Goal: Task Accomplishment & Management: Manage account settings

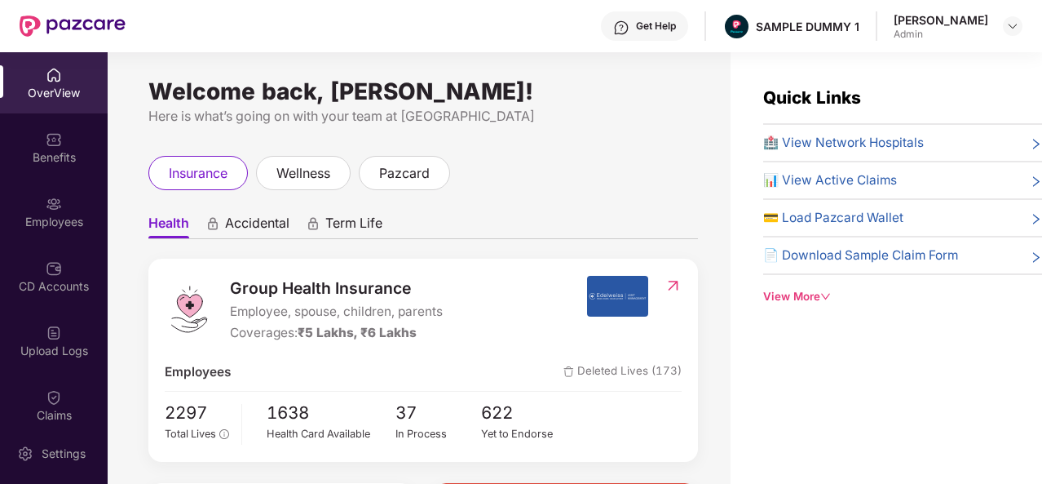
click at [644, 24] on div "Get Help" at bounding box center [656, 26] width 40 height 13
click at [17, 151] on div "Benefits" at bounding box center [54, 157] width 108 height 16
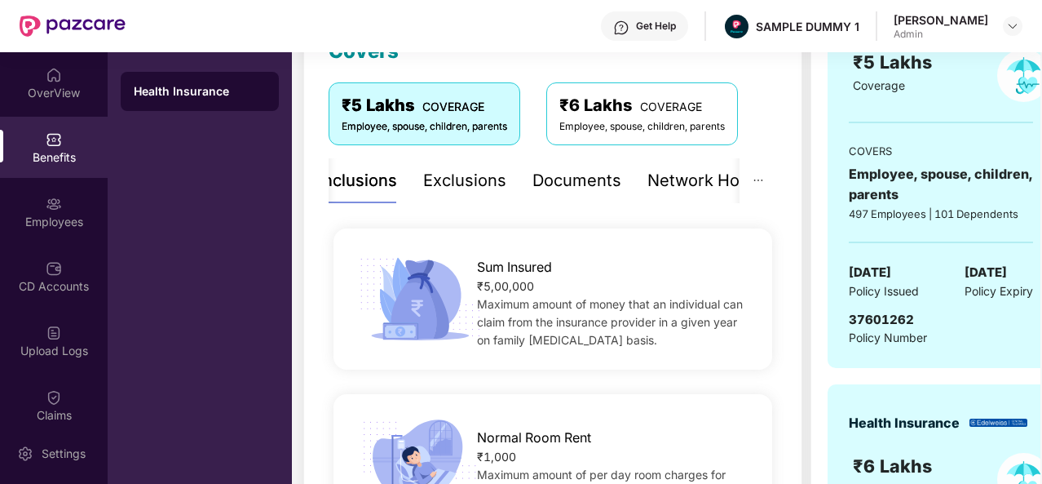
scroll to position [78, 0]
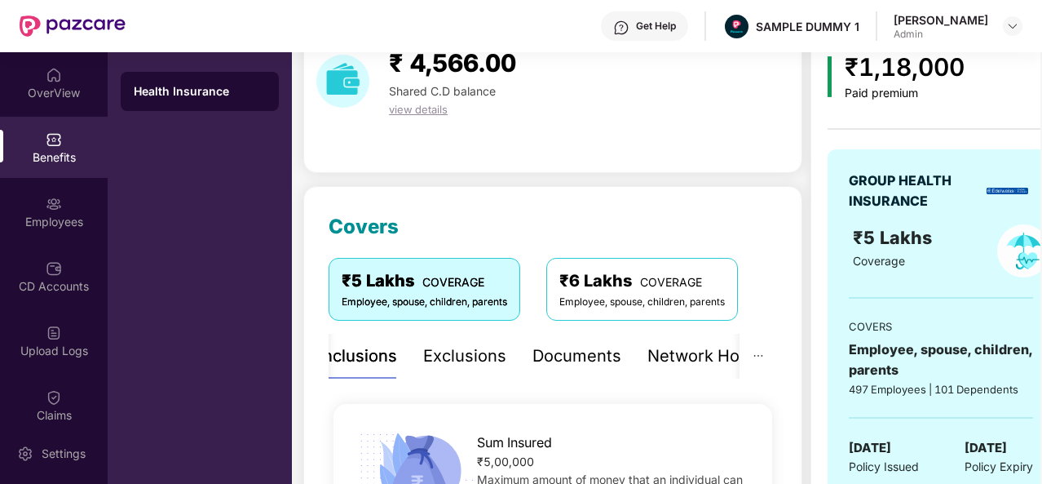
click at [471, 365] on div "Exclusions" at bounding box center [464, 355] width 83 height 25
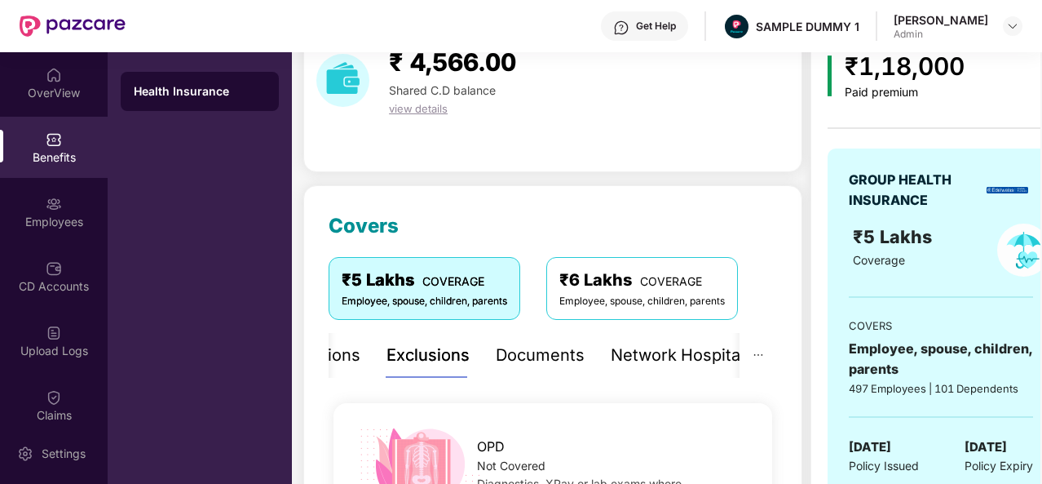
scroll to position [72, 0]
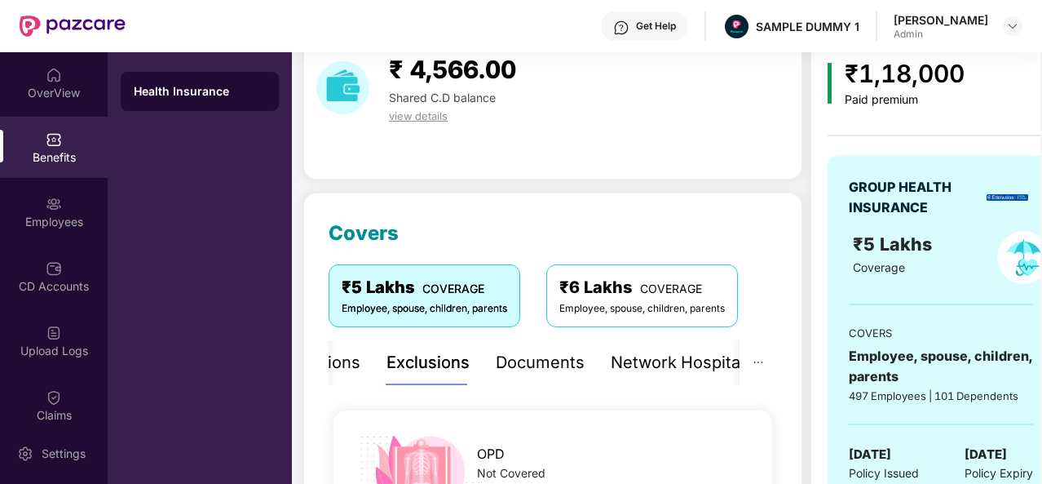
click at [553, 362] on div "Documents" at bounding box center [540, 362] width 89 height 25
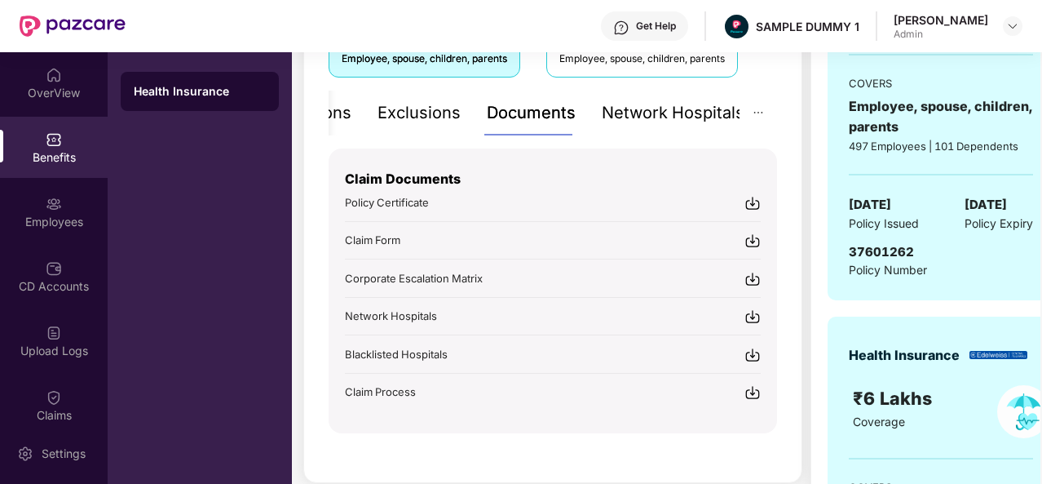
scroll to position [334, 0]
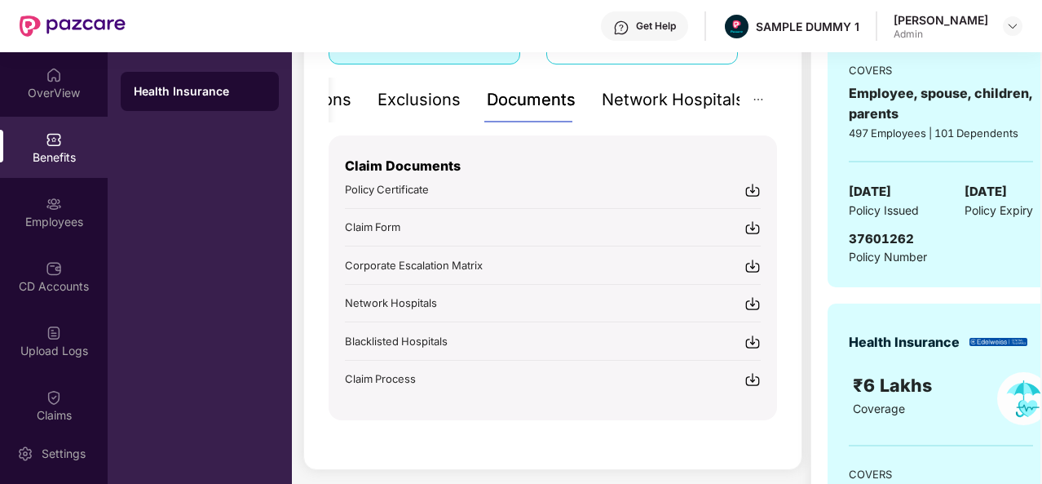
click at [633, 102] on div "Network Hospitals" at bounding box center [673, 99] width 143 height 25
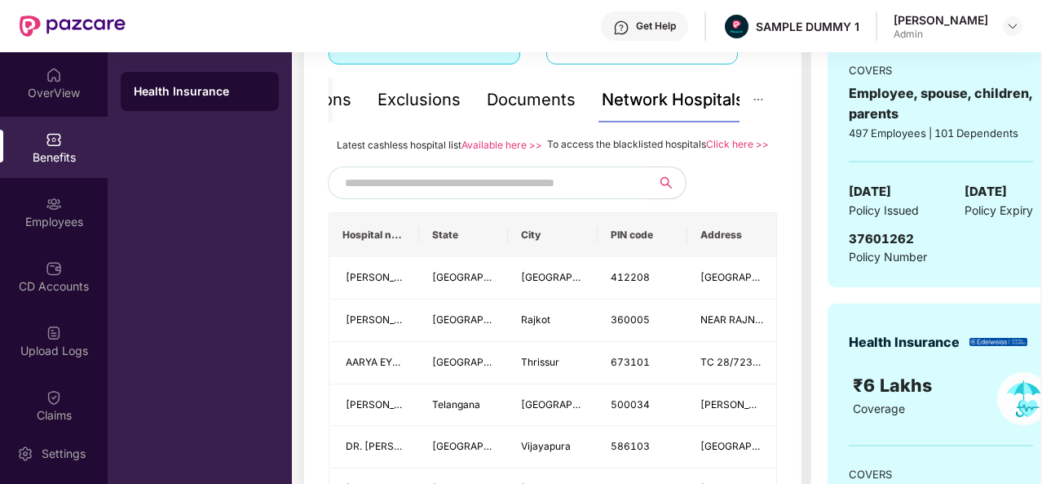
click at [476, 195] on input "text" at bounding box center [484, 182] width 279 height 24
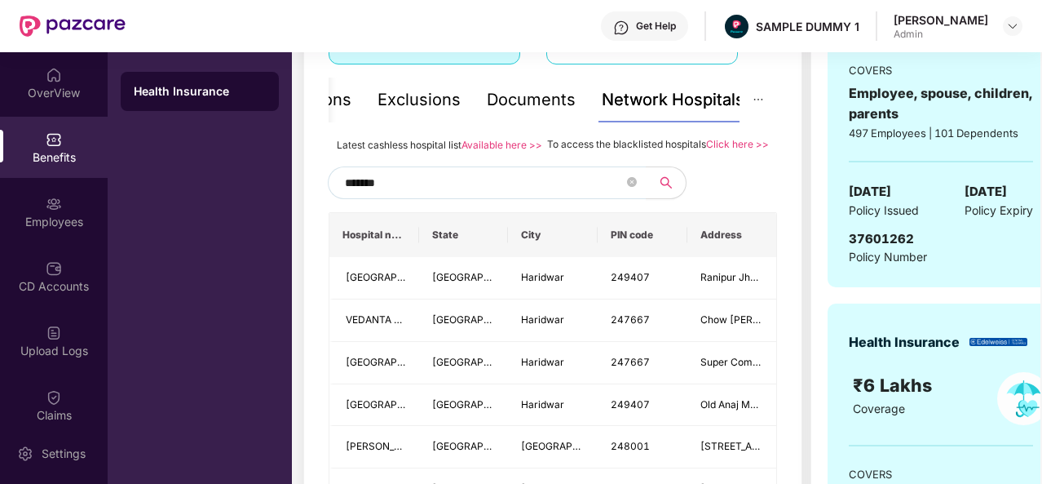
type input "********"
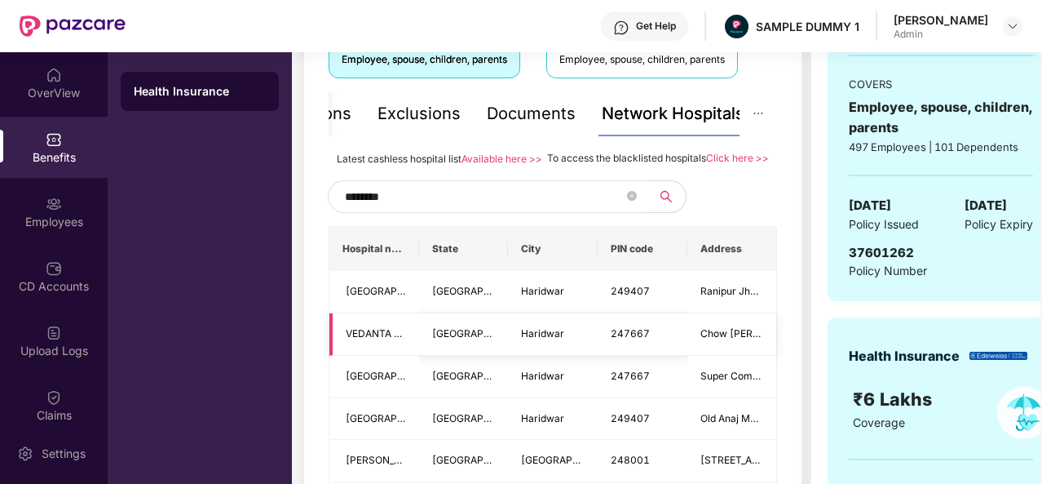
scroll to position [308, 0]
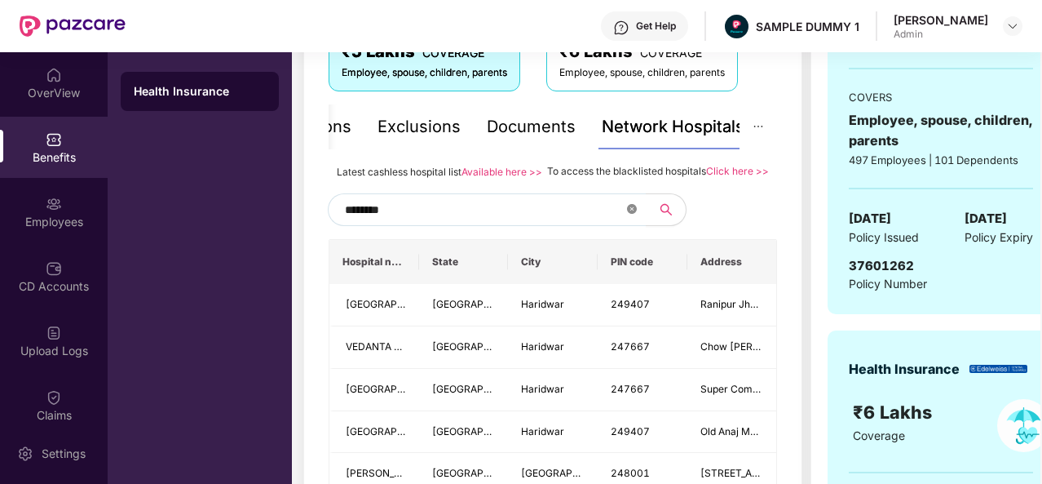
click at [633, 214] on icon "close-circle" at bounding box center [632, 209] width 10 height 10
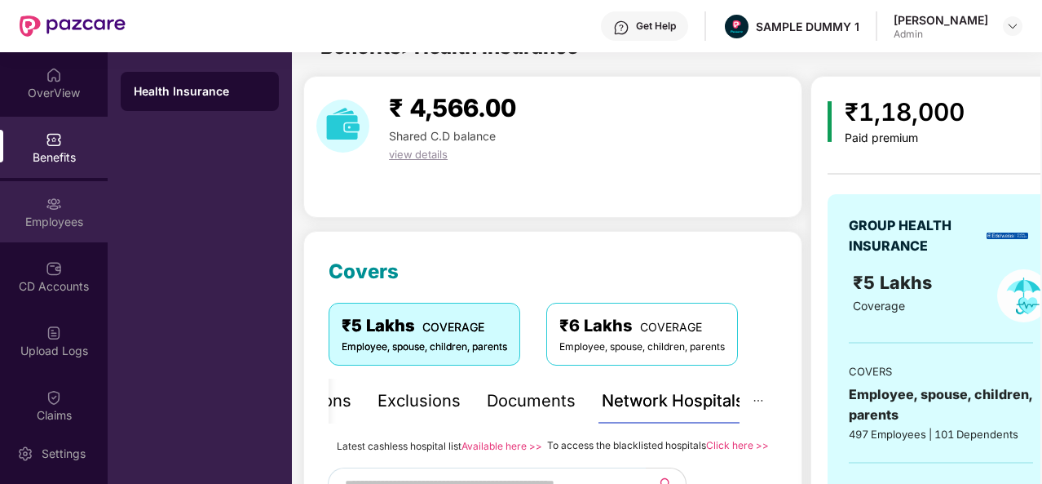
scroll to position [27, 0]
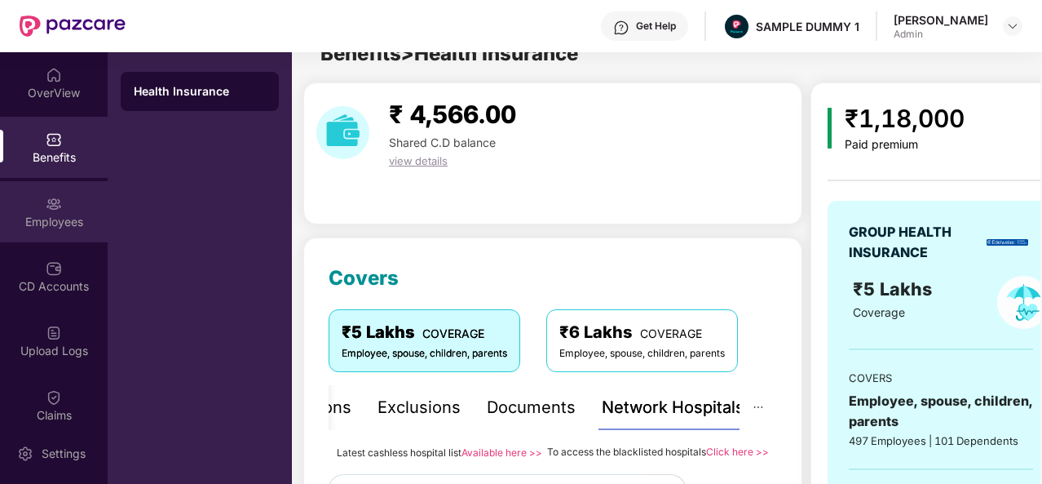
click at [55, 214] on div "Employees" at bounding box center [54, 222] width 108 height 16
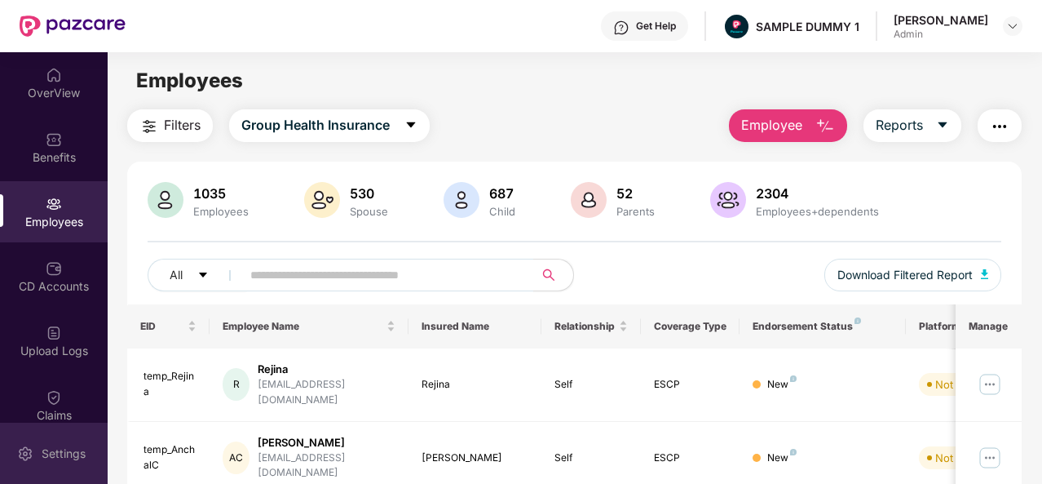
click at [59, 454] on div "Settings" at bounding box center [64, 453] width 54 height 16
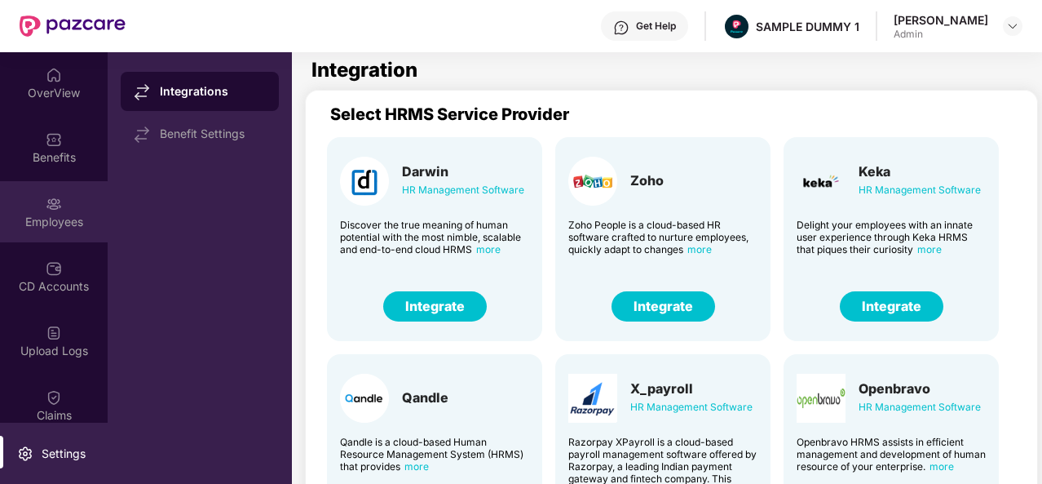
click at [55, 206] on img at bounding box center [54, 204] width 16 height 16
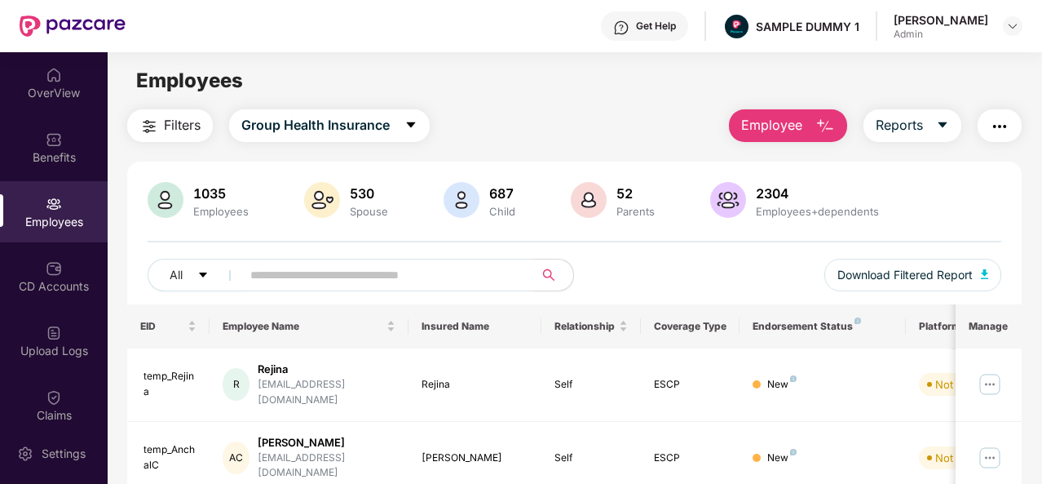
click at [775, 138] on button "Employee" at bounding box center [788, 125] width 118 height 33
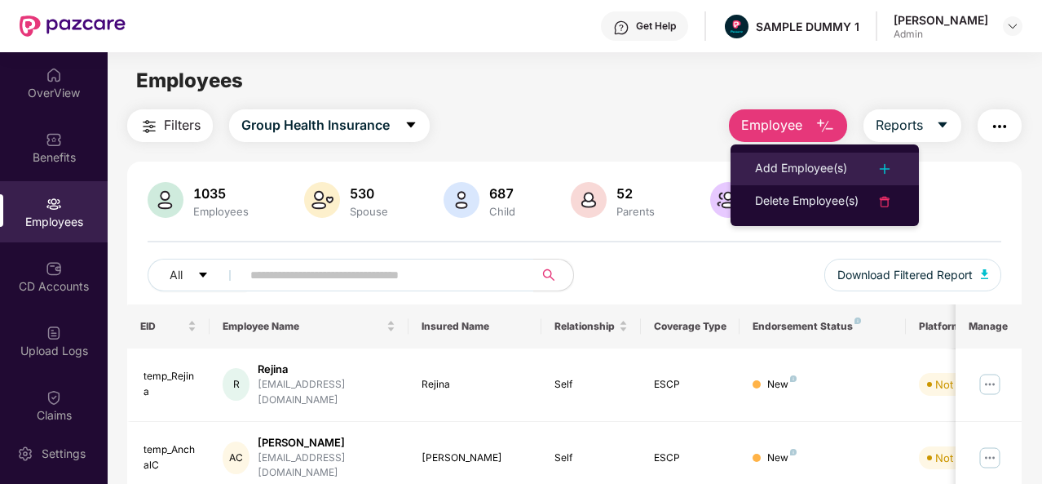
click at [794, 172] on div "Add Employee(s)" at bounding box center [801, 169] width 92 height 20
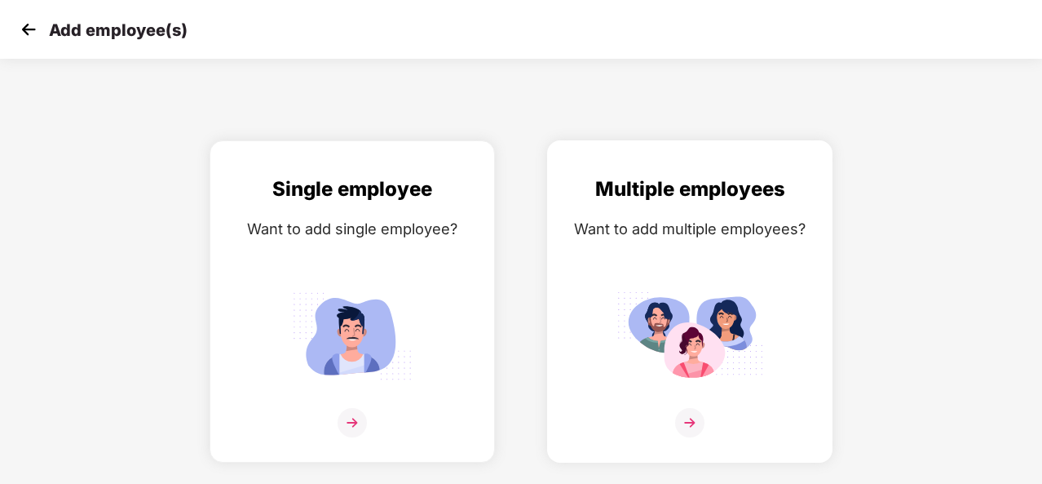
click at [697, 415] on img at bounding box center [689, 422] width 29 height 29
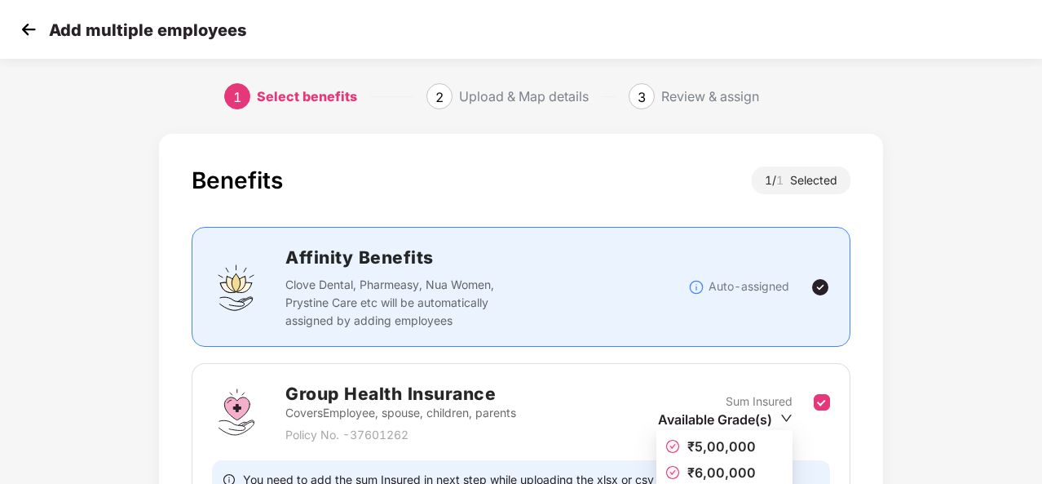
scroll to position [172, 0]
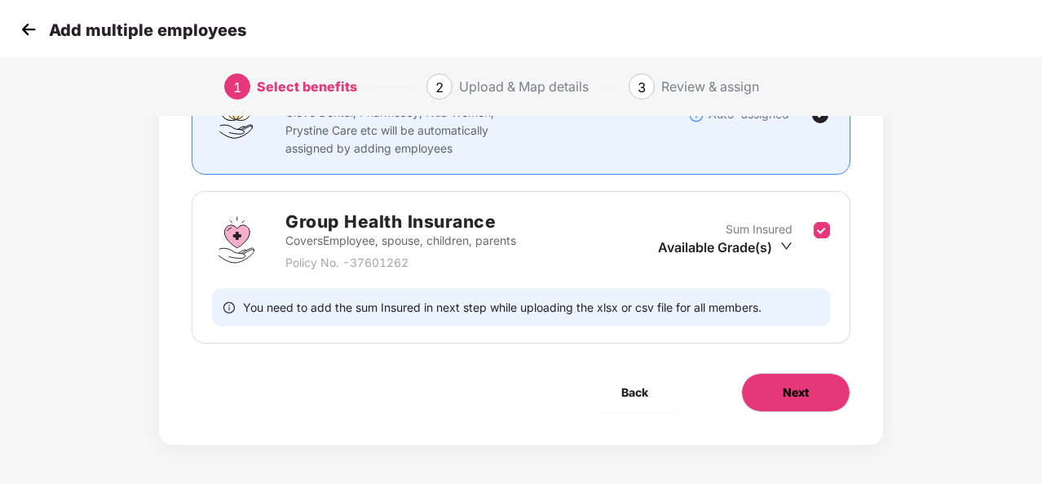
click at [790, 401] on button "Next" at bounding box center [795, 392] width 109 height 39
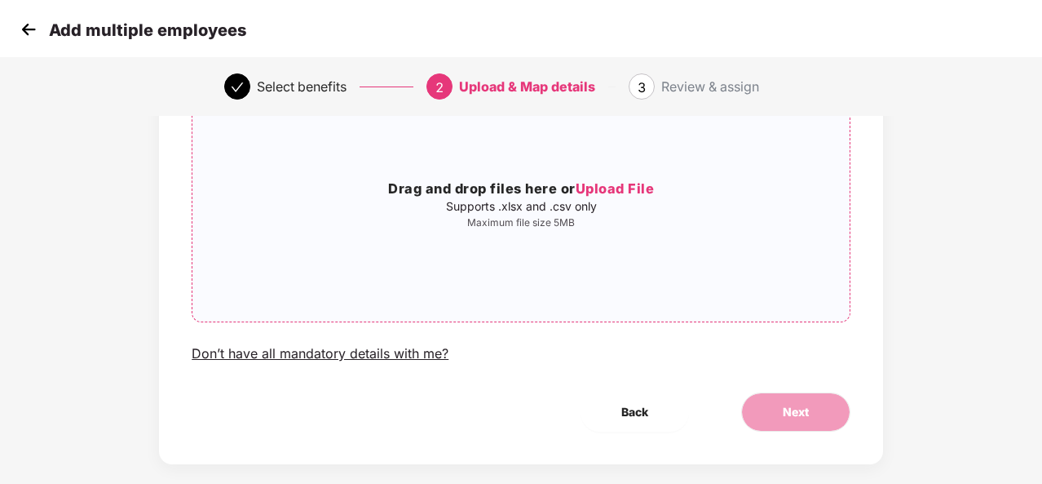
scroll to position [149, 0]
click at [300, 348] on div "Don’t have all mandatory details with me?" at bounding box center [320, 354] width 257 height 17
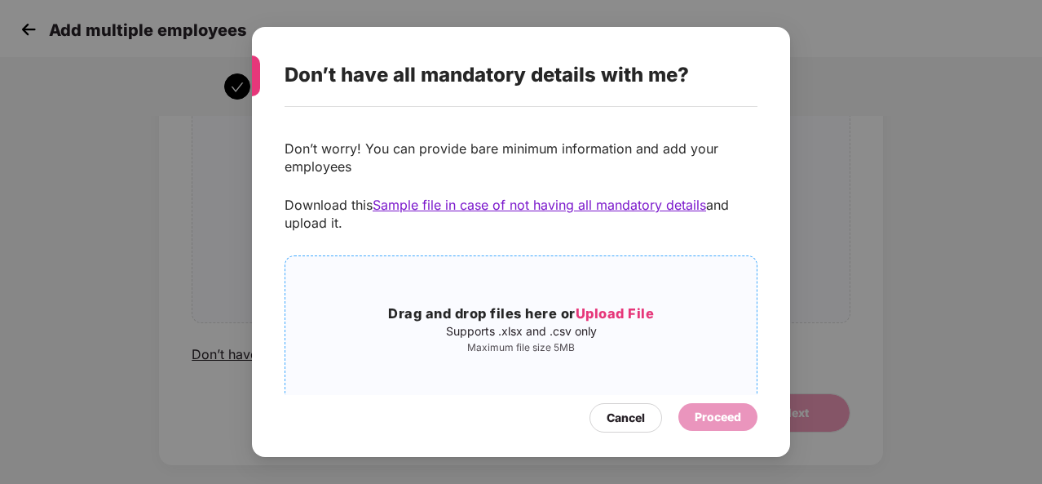
scroll to position [29, 0]
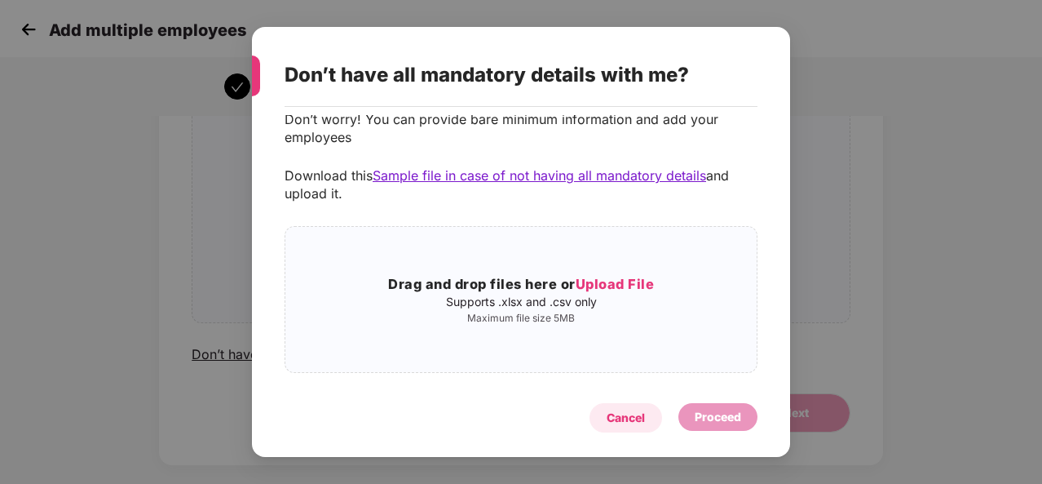
click at [628, 412] on div "Cancel" at bounding box center [626, 418] width 38 height 18
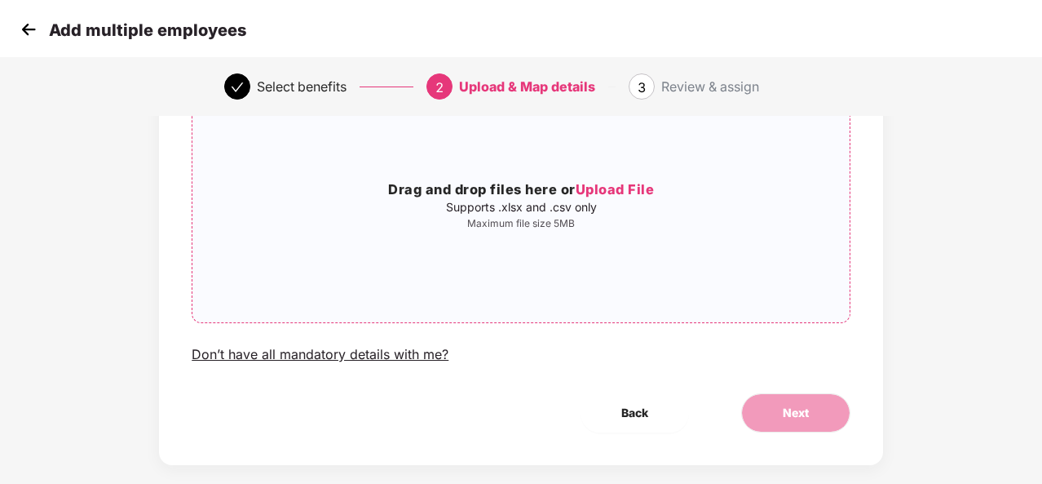
scroll to position [0, 0]
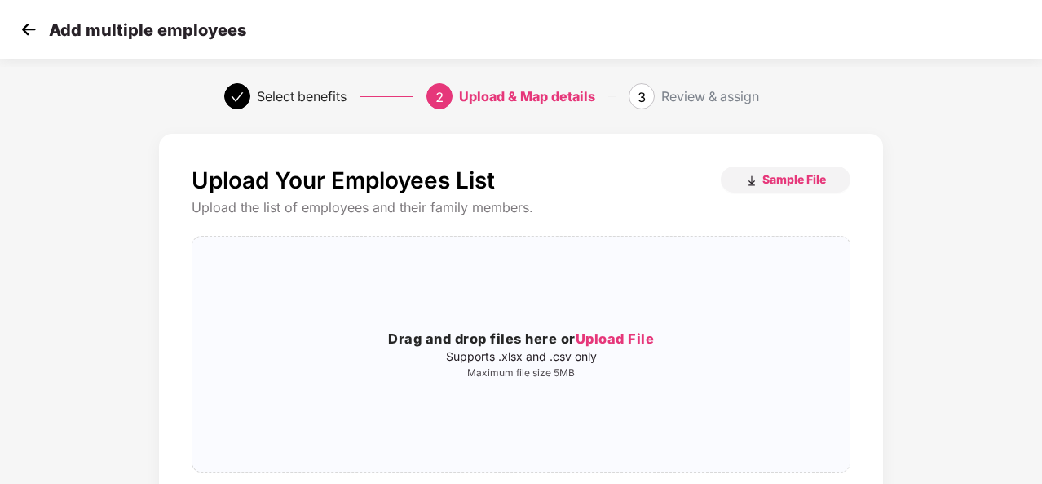
click at [22, 25] on img at bounding box center [28, 29] width 24 height 24
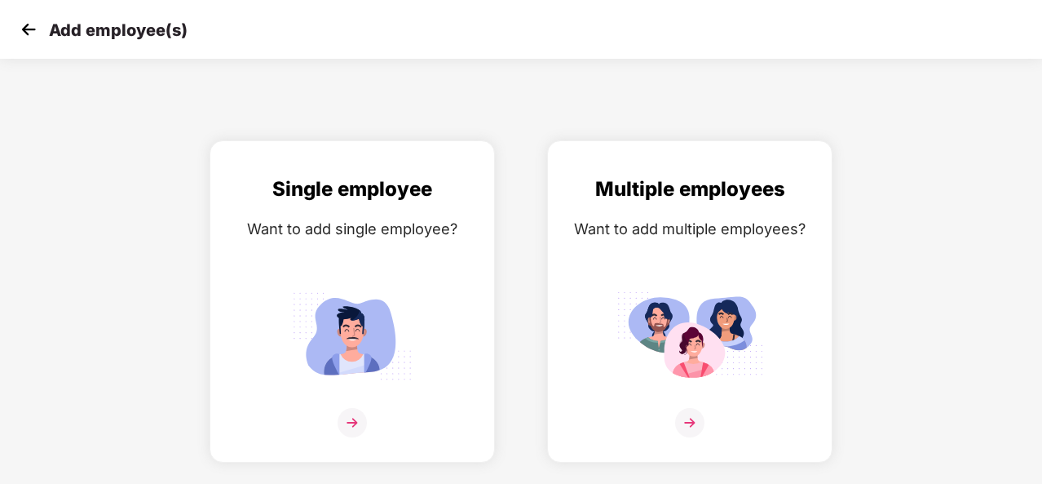
click at [37, 29] on img at bounding box center [28, 29] width 24 height 24
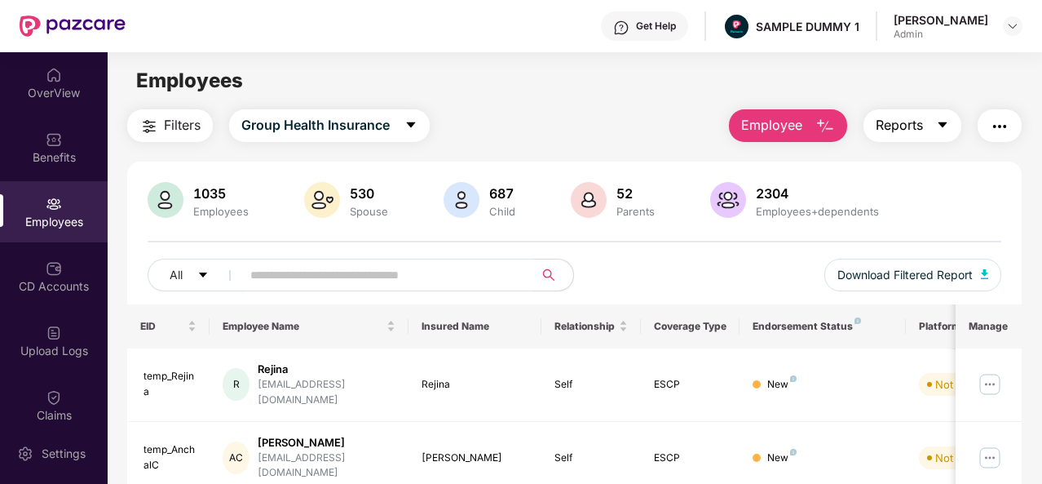
click at [920, 124] on span "Reports" at bounding box center [899, 125] width 47 height 20
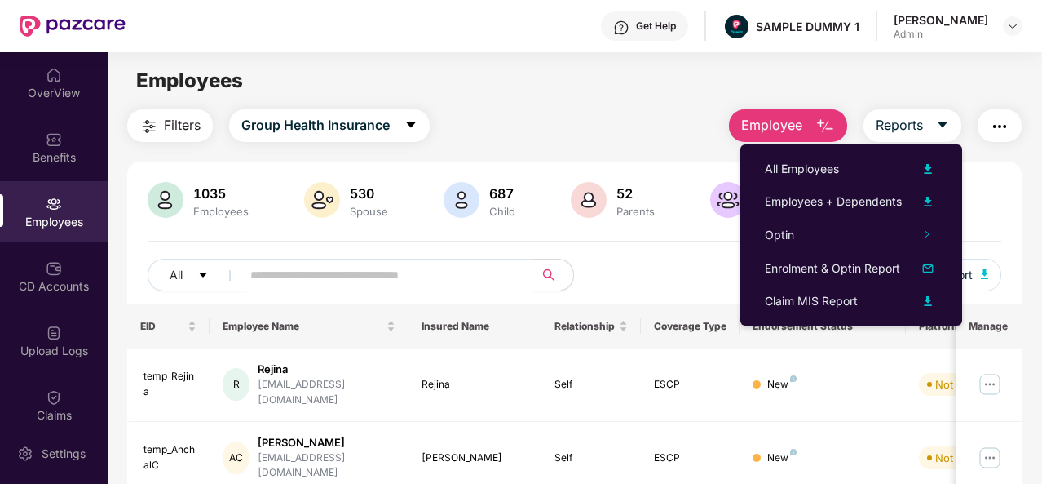
click at [1008, 185] on div "1035 Employees 530 Spouse 687 Child [DEMOGRAPHIC_DATA] Parents 2304 Employees+d…" at bounding box center [574, 243] width 895 height 122
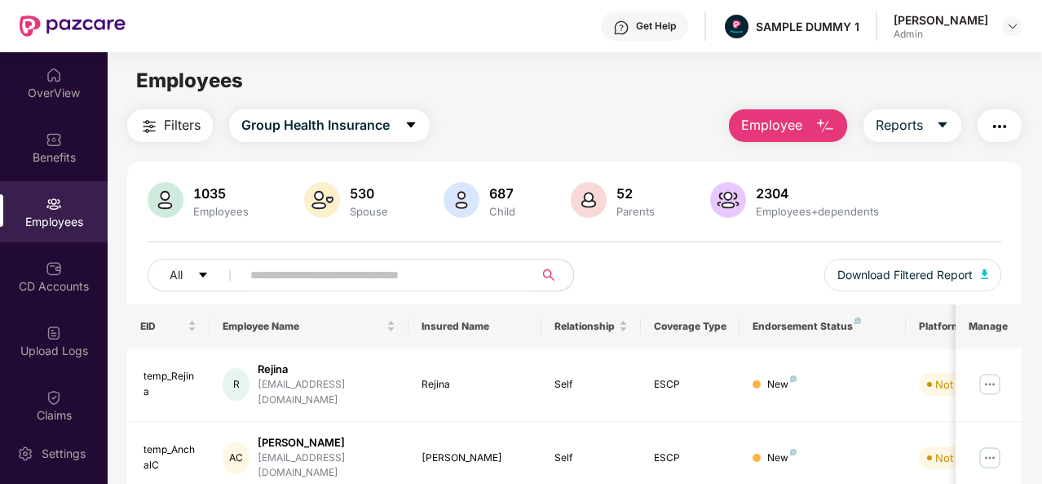
click at [1002, 122] on img "button" at bounding box center [1000, 127] width 20 height 20
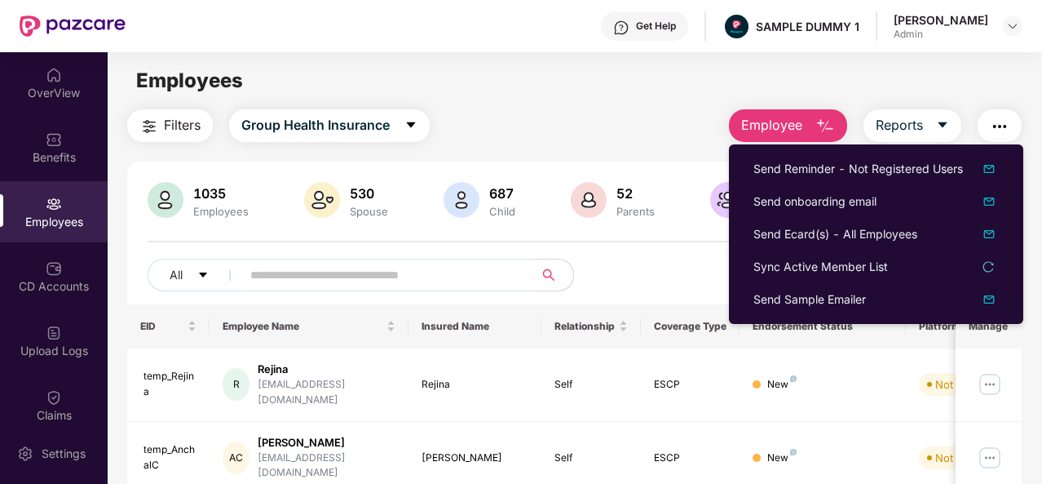
click at [648, 285] on div "All Download Filtered Report" at bounding box center [575, 282] width 854 height 46
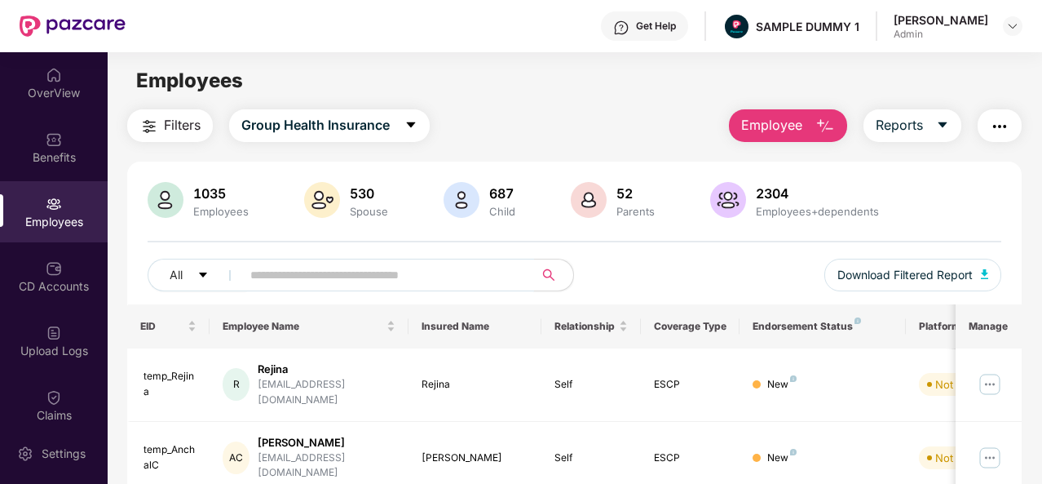
click at [435, 277] on input "text" at bounding box center [381, 275] width 262 height 24
click at [69, 275] on div "CD Accounts" at bounding box center [54, 276] width 108 height 61
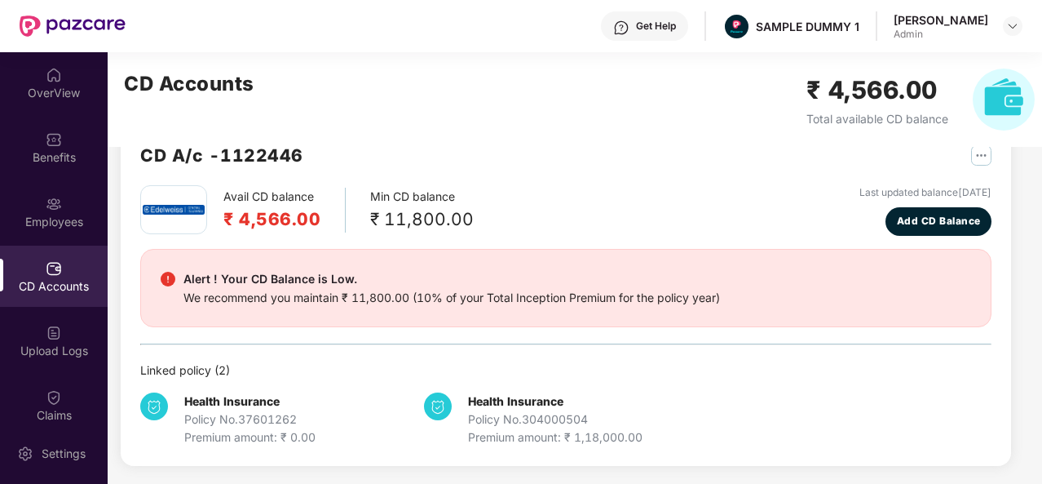
scroll to position [40, 0]
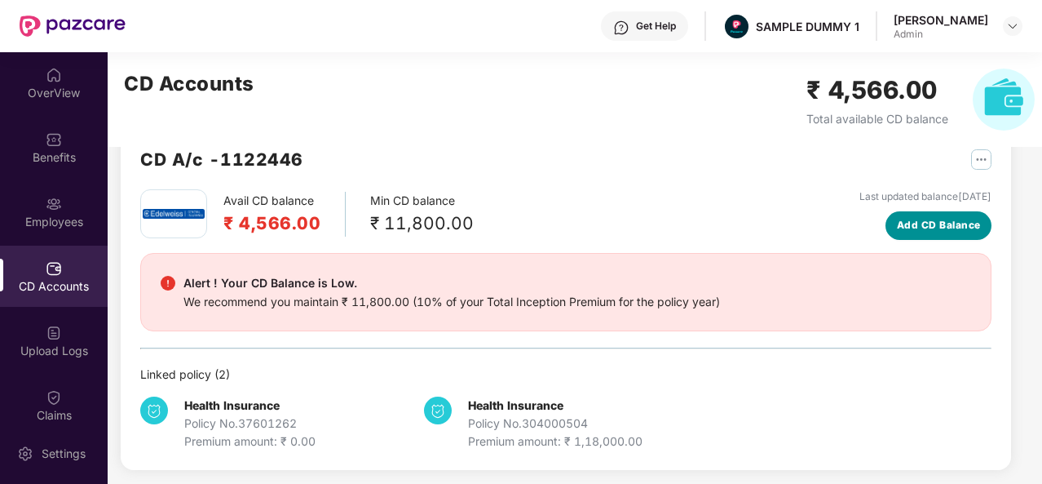
click at [936, 224] on span "Add CD Balance" at bounding box center [939, 225] width 84 height 15
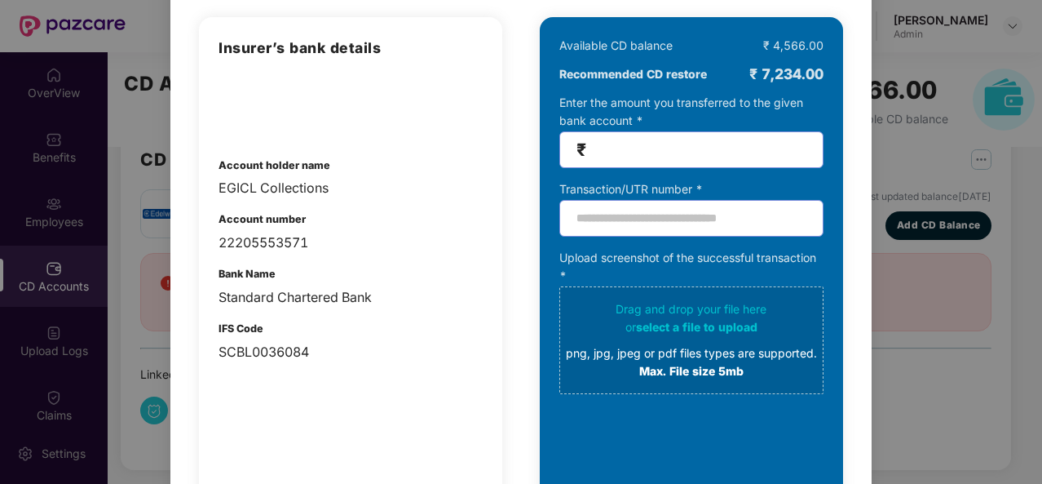
scroll to position [0, 0]
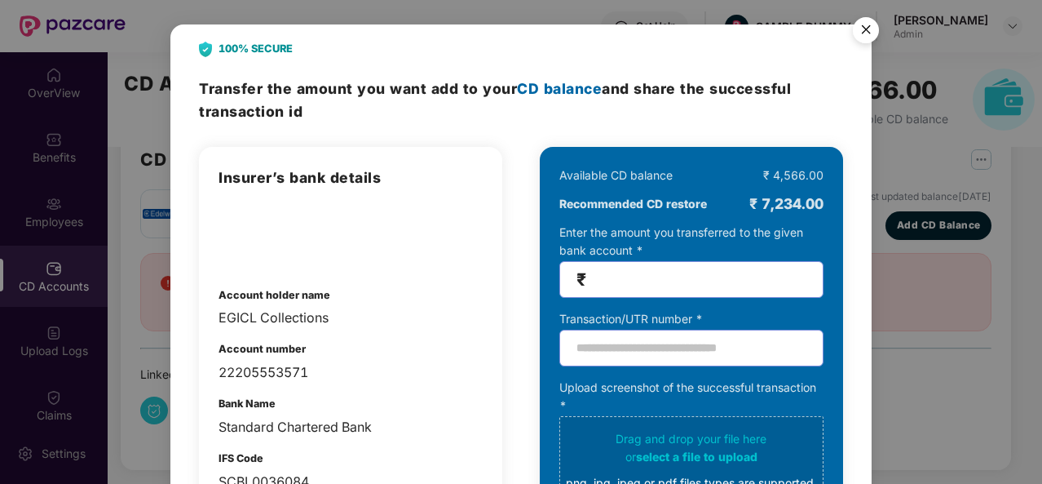
click at [871, 28] on img "Close" at bounding box center [866, 33] width 46 height 46
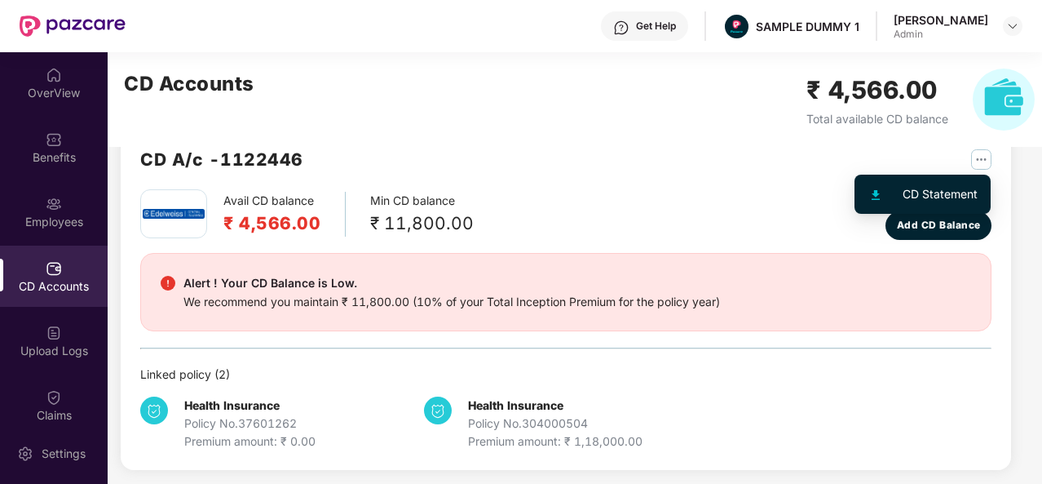
click at [976, 161] on img "button" at bounding box center [981, 159] width 20 height 20
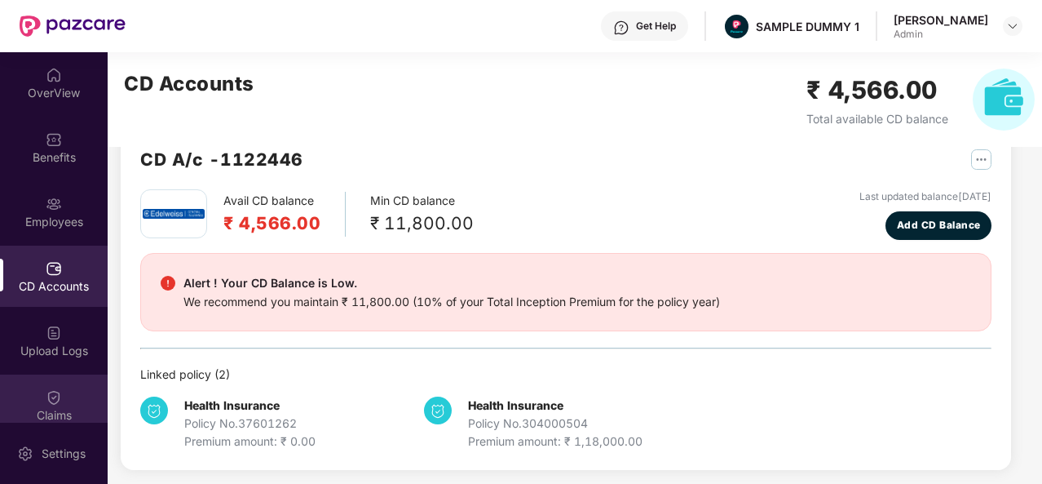
click at [62, 409] on div "Claims" at bounding box center [54, 415] width 108 height 16
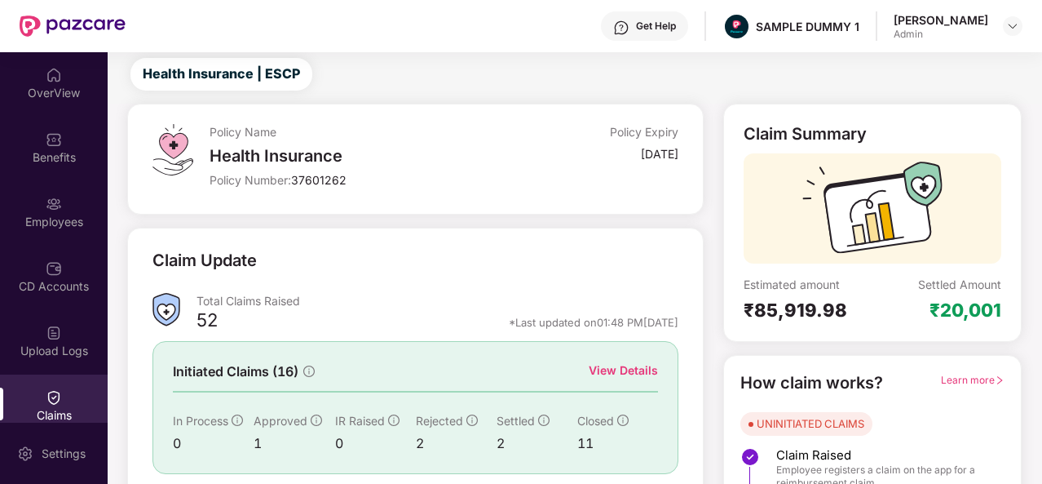
scroll to position [153, 0]
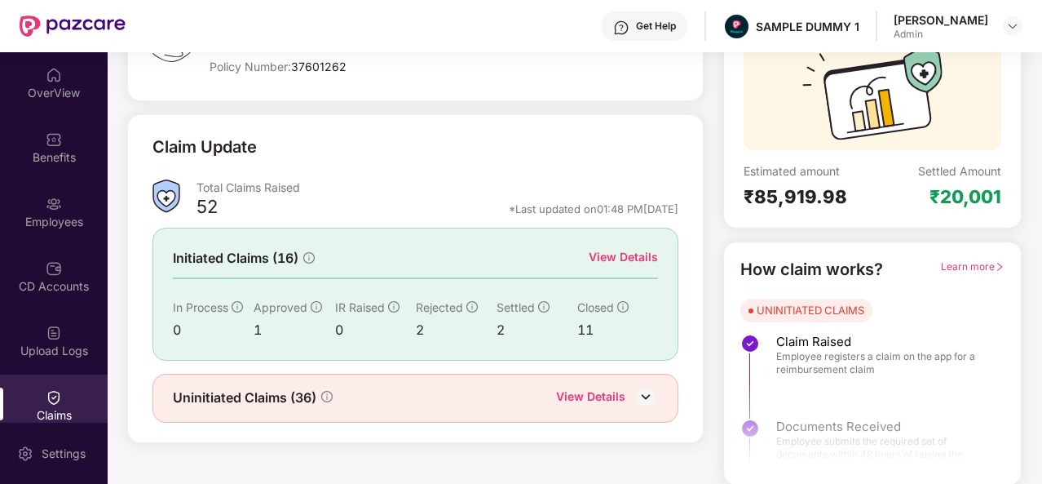
click at [631, 251] on div "View Details" at bounding box center [623, 257] width 69 height 18
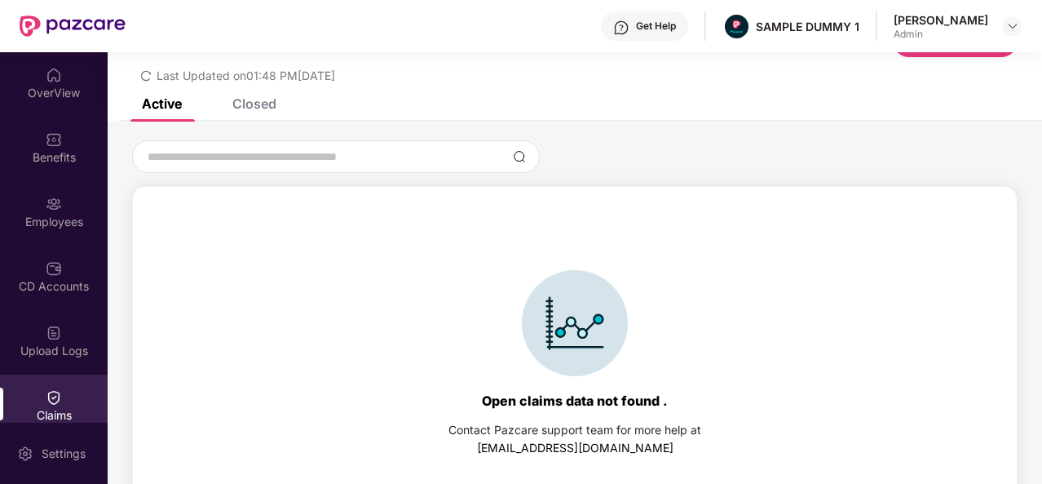
scroll to position [75, 0]
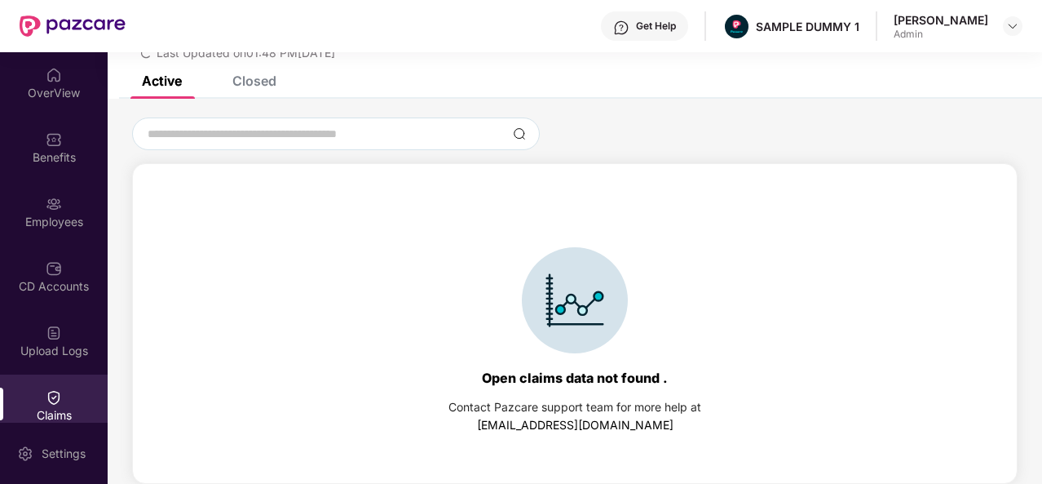
click at [266, 81] on div "Closed" at bounding box center [254, 81] width 44 height 16
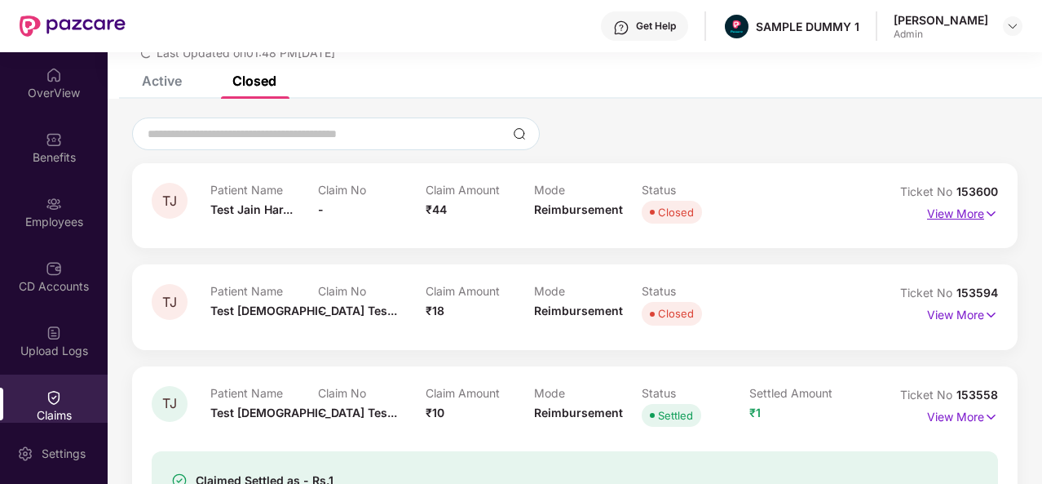
click at [980, 210] on p "View More" at bounding box center [962, 212] width 71 height 22
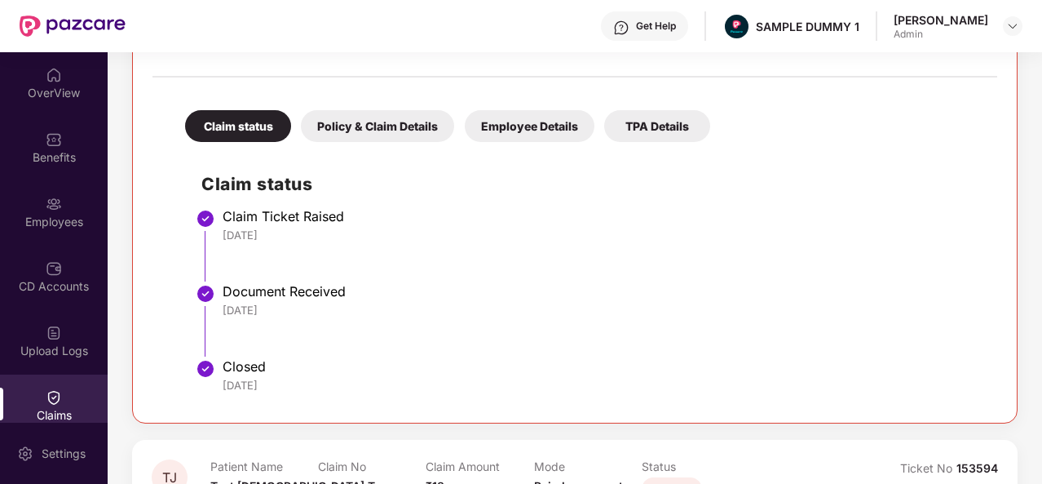
scroll to position [195, 0]
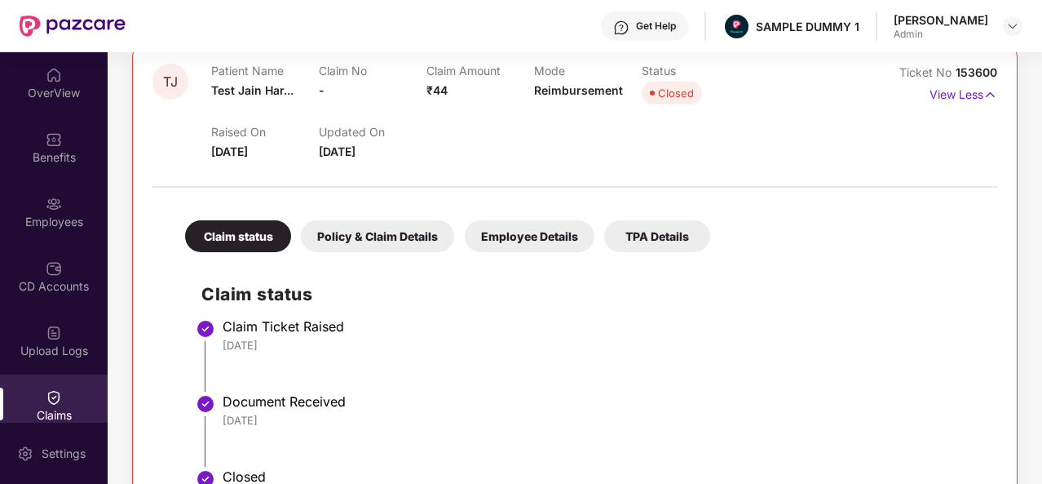
click at [392, 231] on div "Policy & Claim Details" at bounding box center [377, 236] width 153 height 32
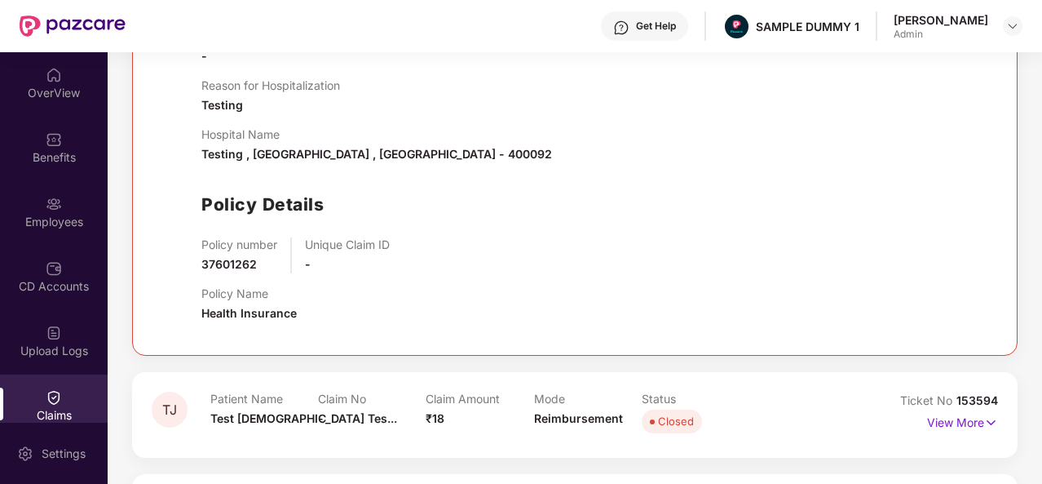
scroll to position [281, 0]
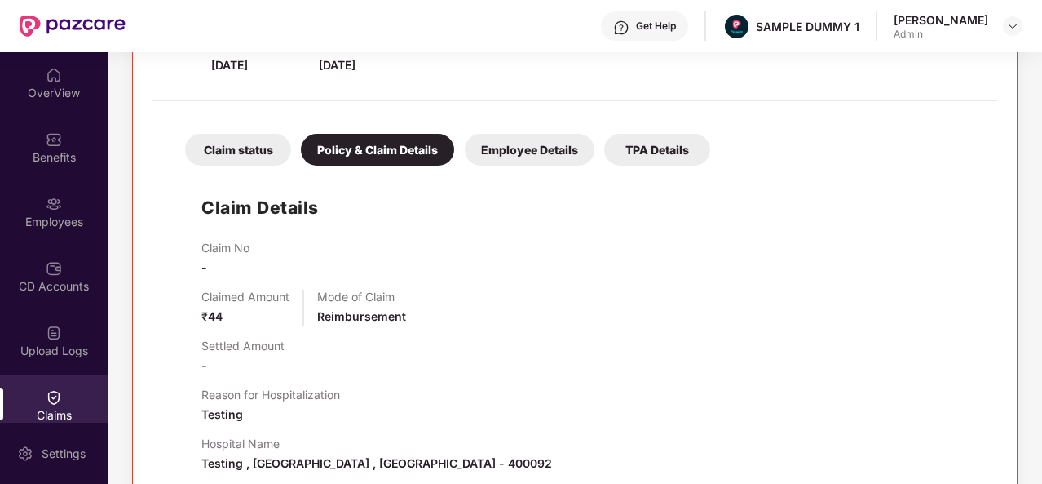
click at [512, 151] on div "Employee Details" at bounding box center [530, 150] width 130 height 32
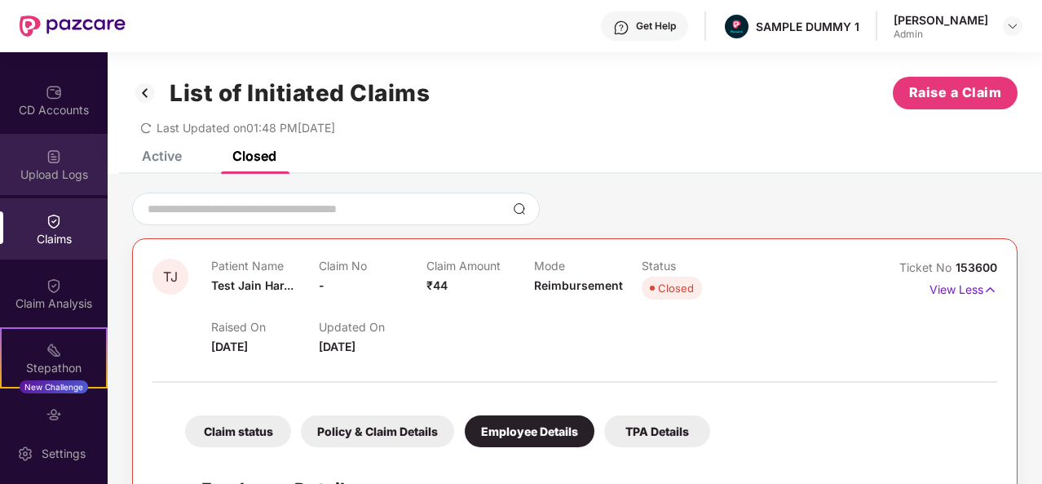
scroll to position [177, 0]
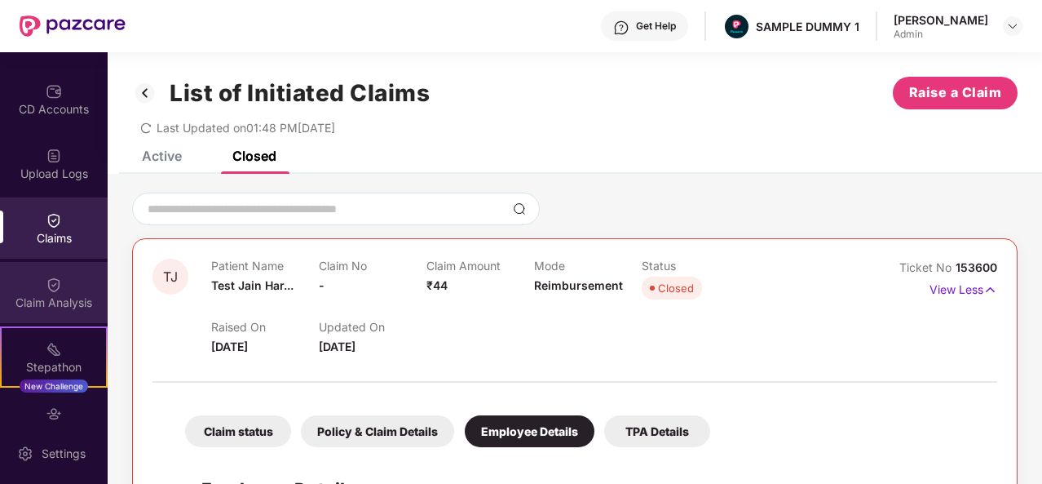
click at [64, 284] on div "Claim Analysis" at bounding box center [54, 292] width 108 height 61
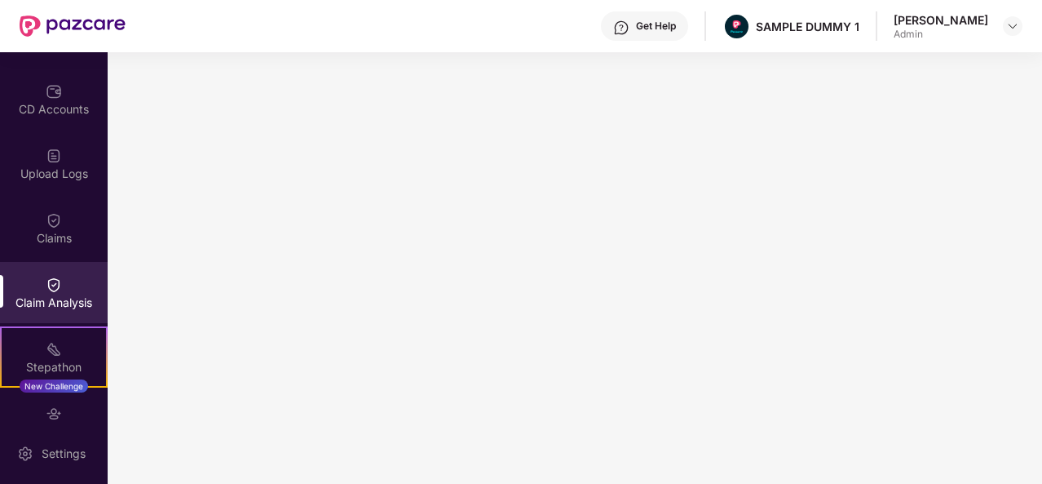
scroll to position [338, 0]
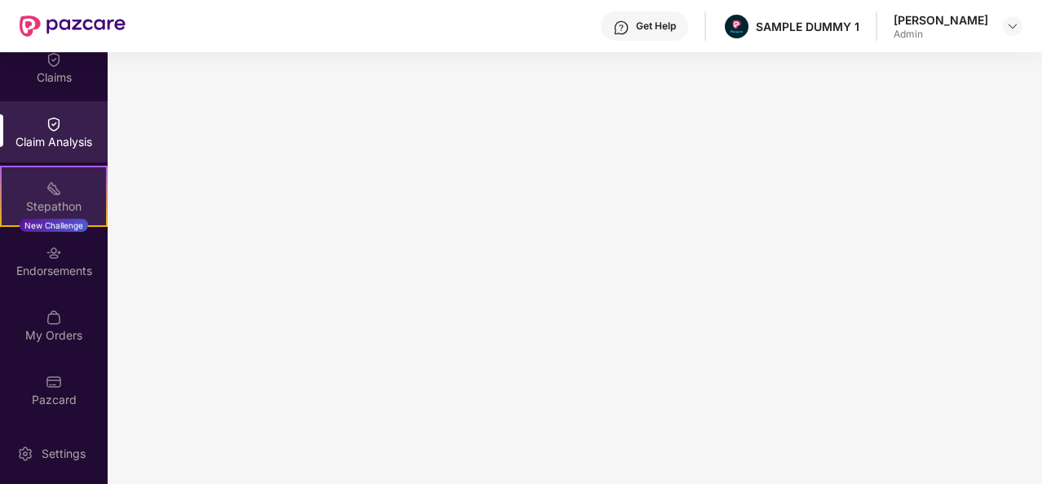
click at [62, 182] on div "Stepathon New Challenge" at bounding box center [54, 196] width 108 height 61
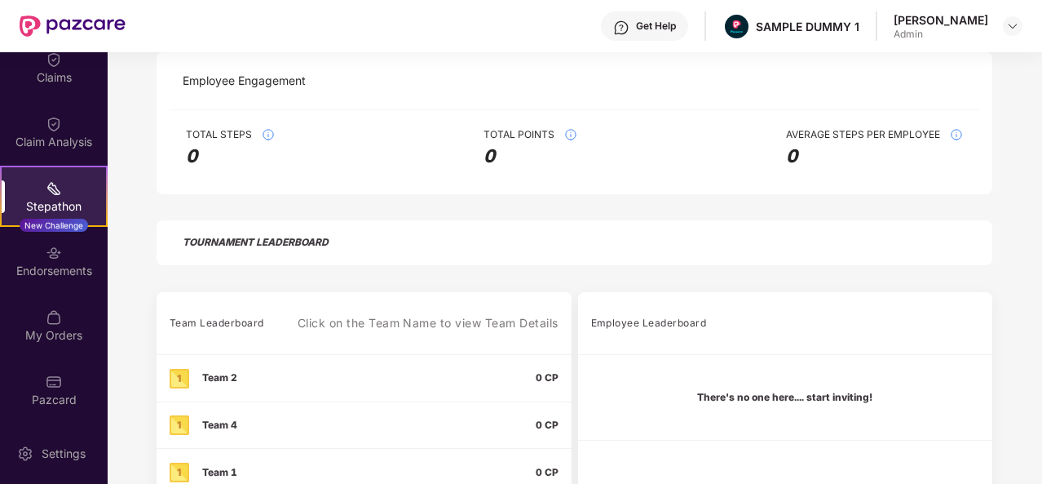
scroll to position [364, 0]
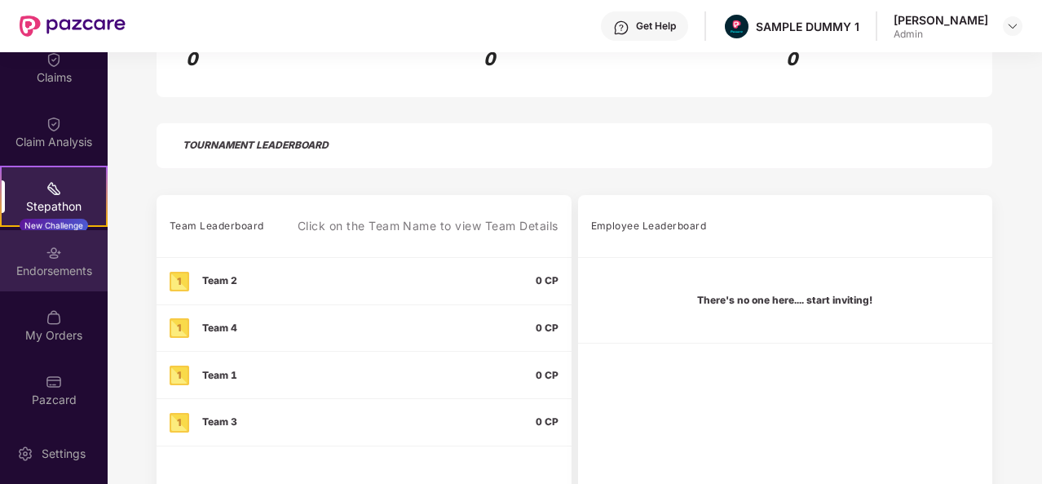
click at [76, 267] on div "Endorsements" at bounding box center [54, 271] width 108 height 16
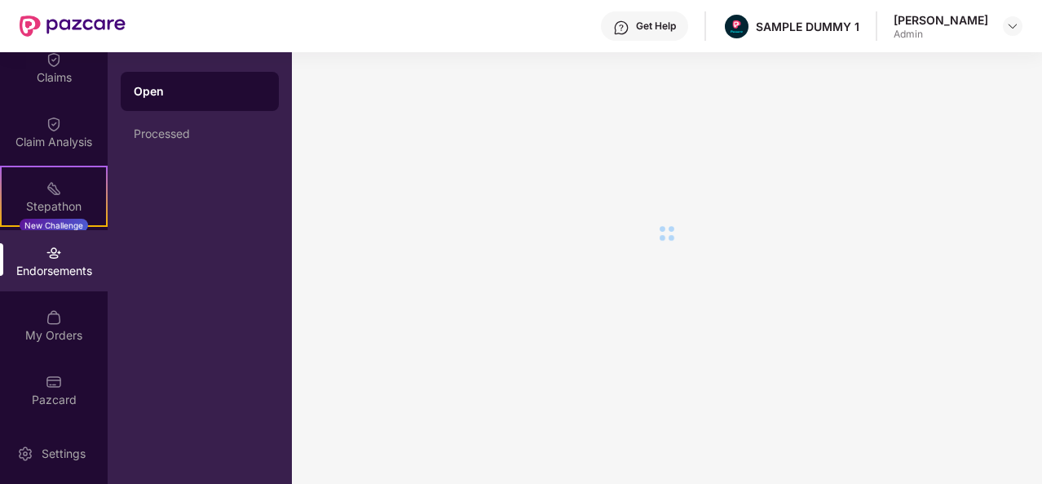
scroll to position [0, 0]
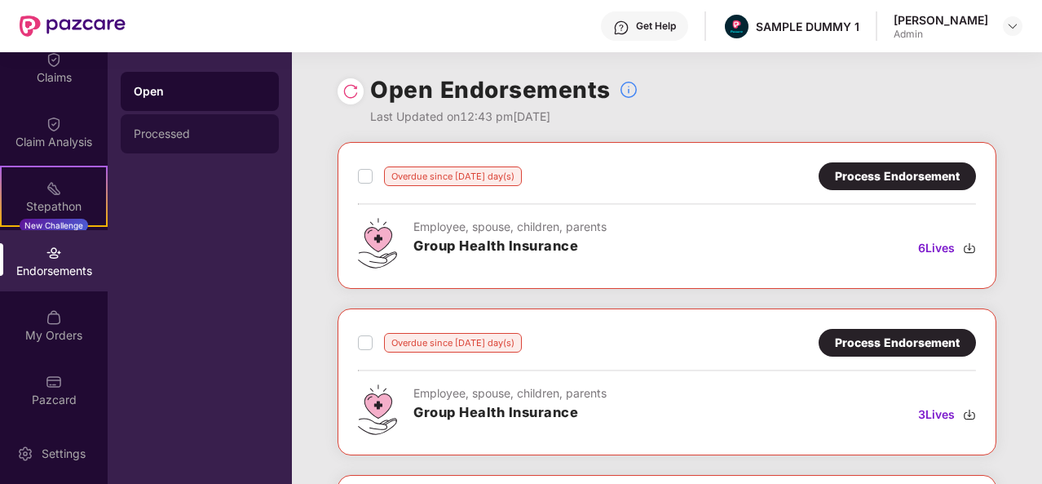
click at [162, 138] on div "Processed" at bounding box center [200, 133] width 132 height 13
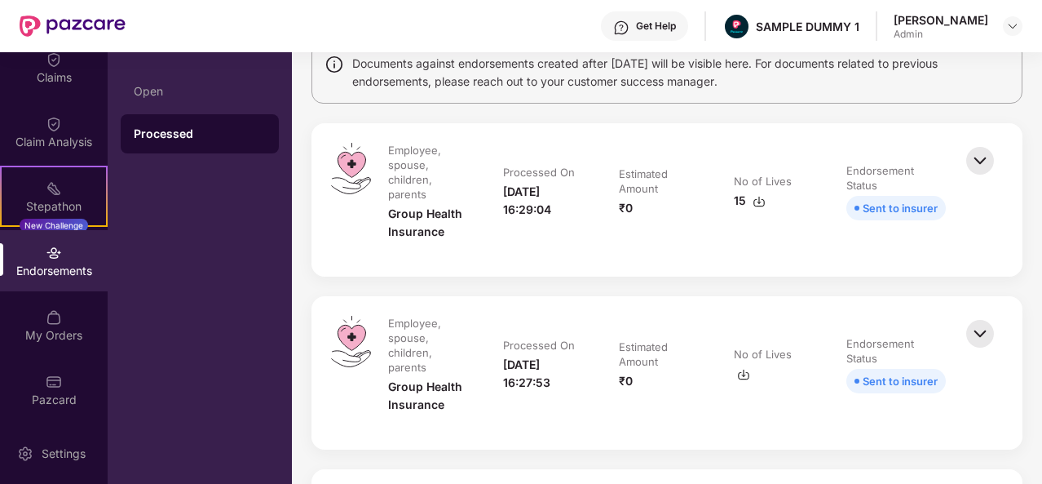
scroll to position [141, 0]
click at [987, 144] on img at bounding box center [981, 160] width 36 height 36
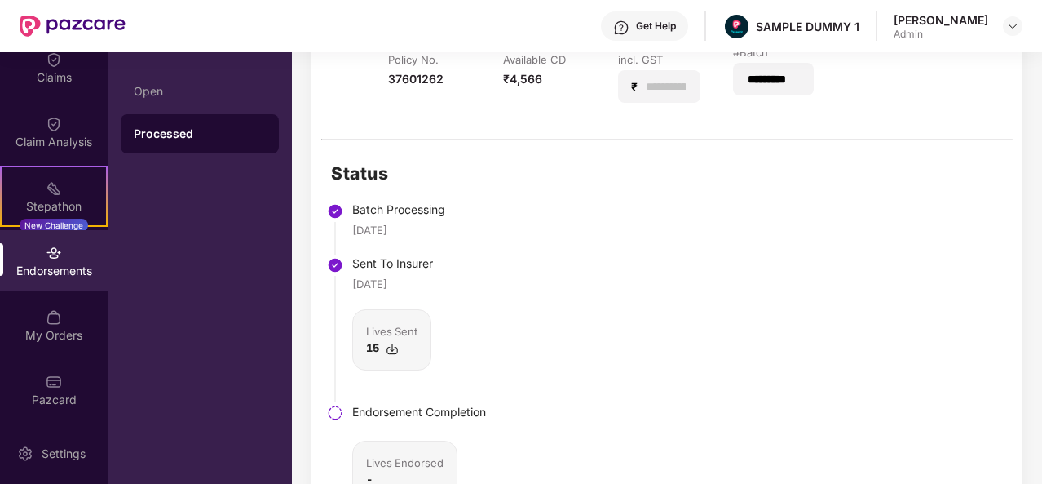
scroll to position [471, 0]
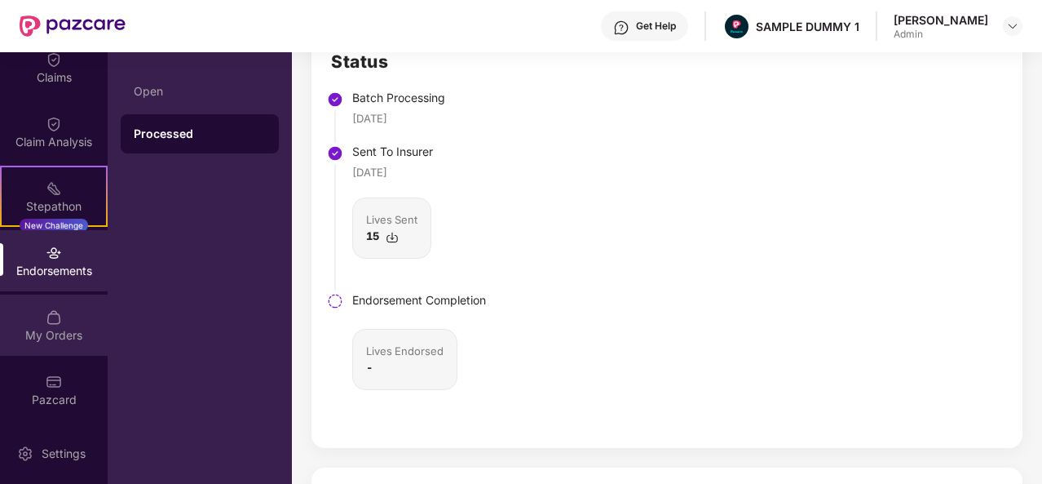
click at [55, 321] on img at bounding box center [54, 317] width 16 height 16
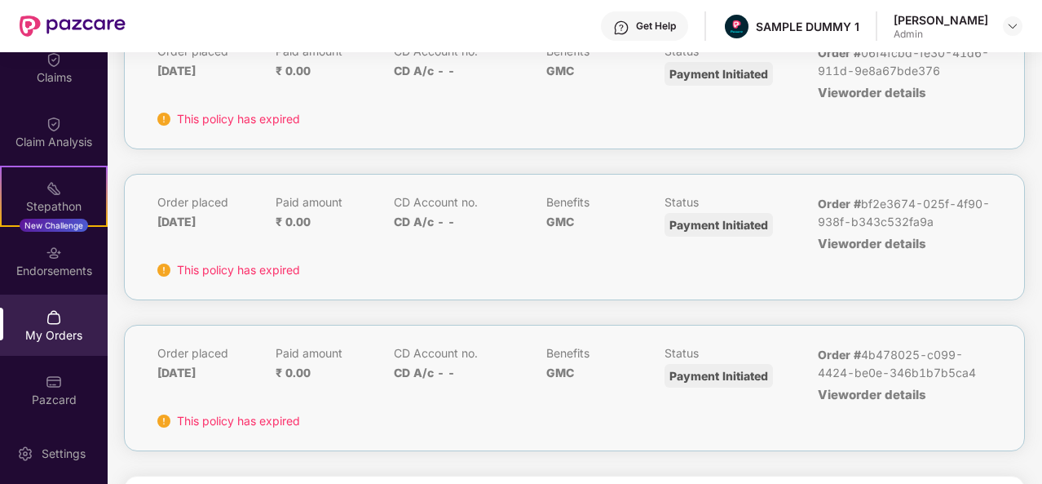
scroll to position [0, 0]
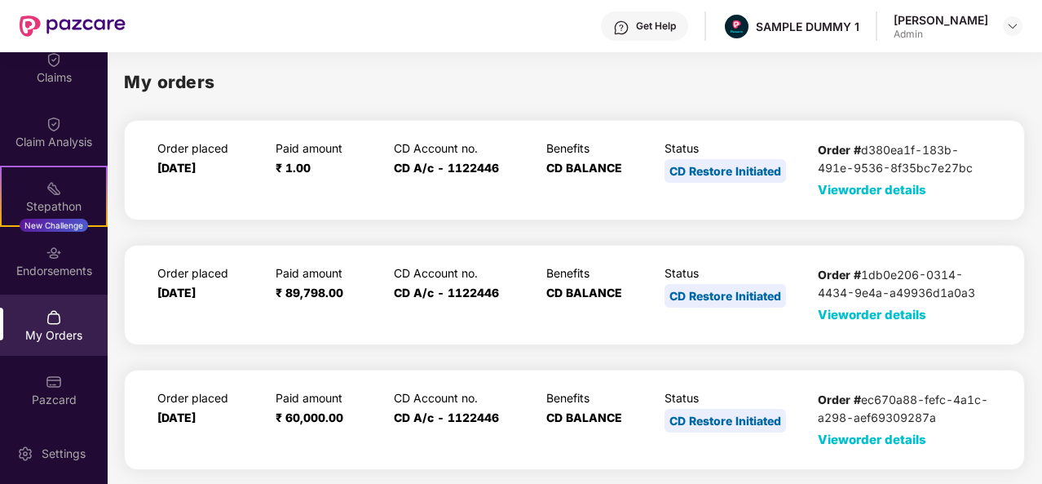
click at [901, 194] on span "View order details" at bounding box center [872, 189] width 108 height 15
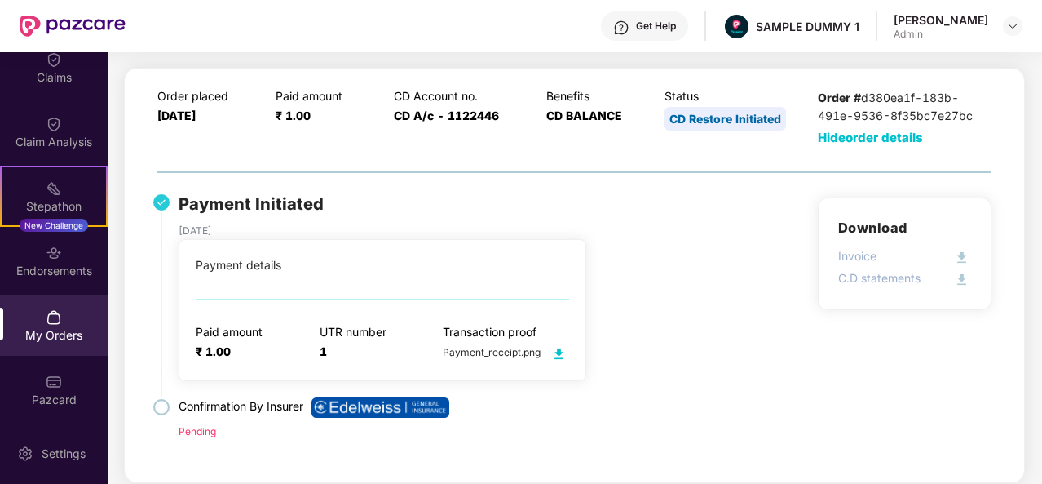
scroll to position [55, 0]
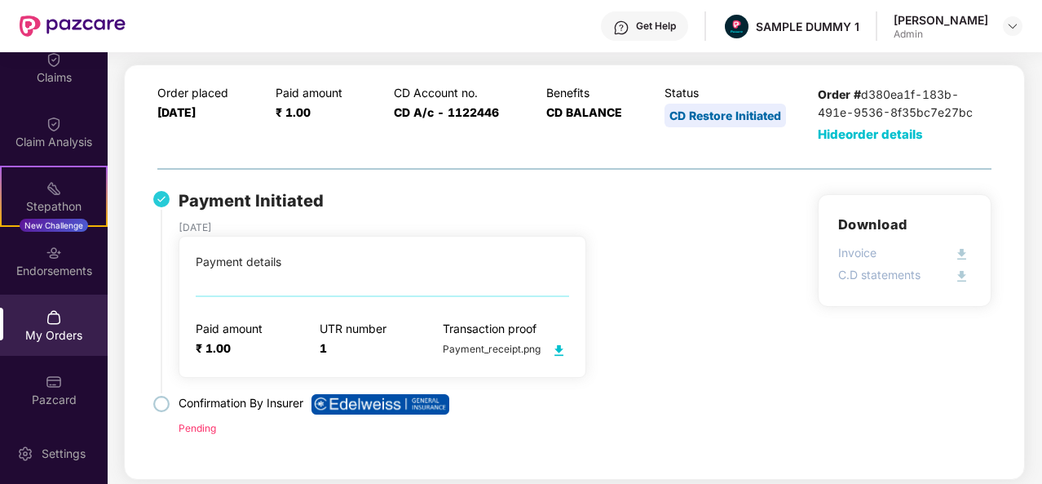
click at [785, 362] on div "Payment Initiated [DATE] Payment details Paid amount ₹ 1.00 UTR number 1 Transa…" at bounding box center [574, 326] width 834 height 264
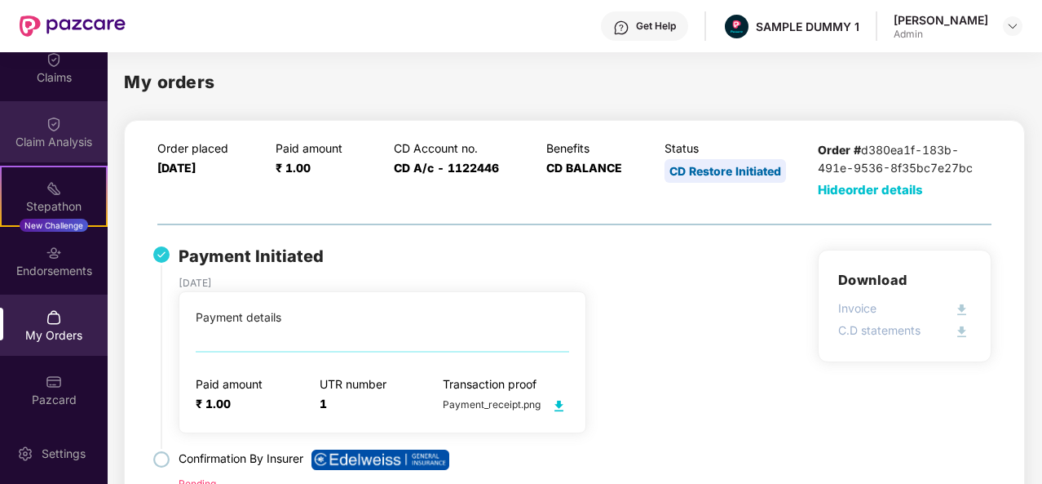
scroll to position [0, 0]
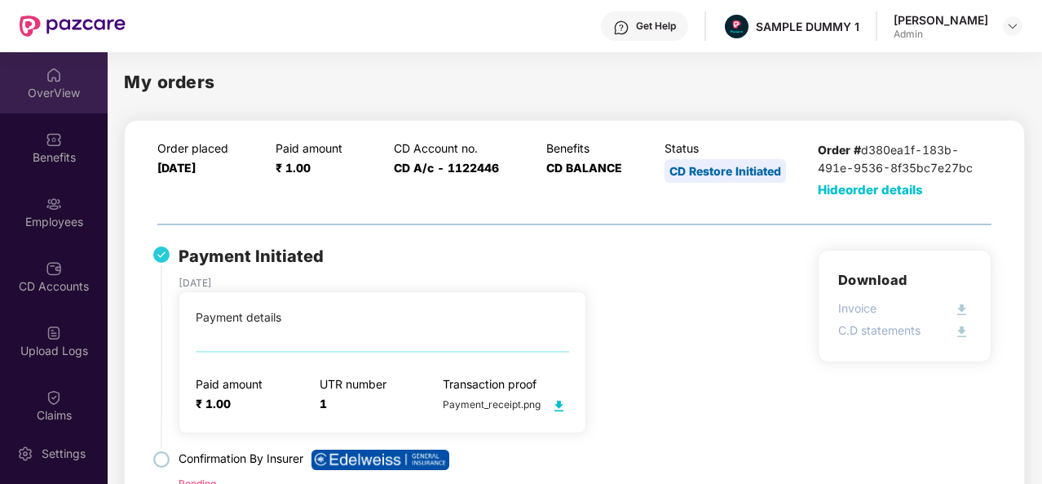
click at [64, 99] on div "OverView" at bounding box center [54, 93] width 108 height 16
